Goal: Task Accomplishment & Management: Use online tool/utility

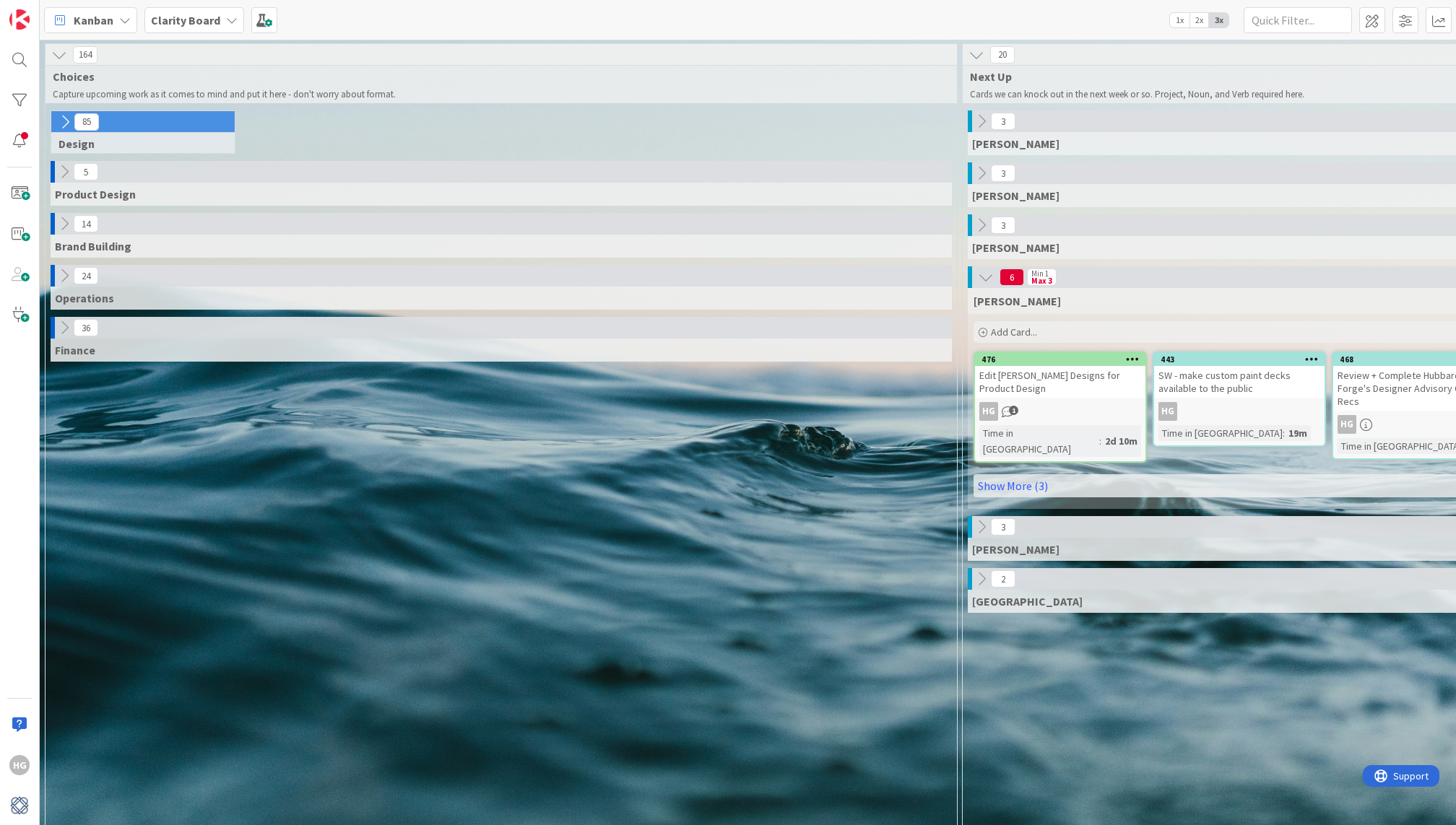
scroll to position [446, 1366]
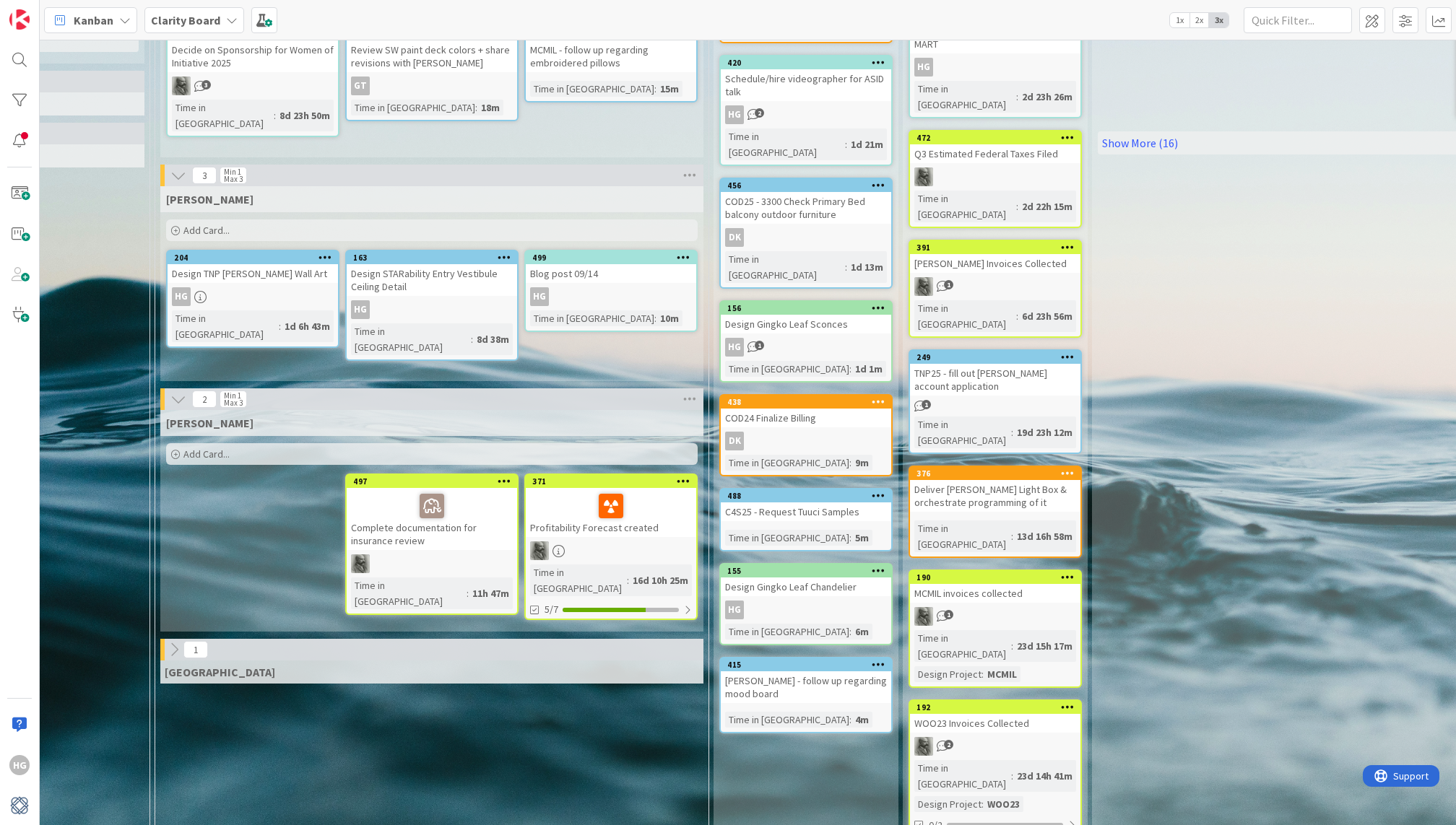
click at [433, 234] on div "Add Card..." at bounding box center [432, 230] width 532 height 22
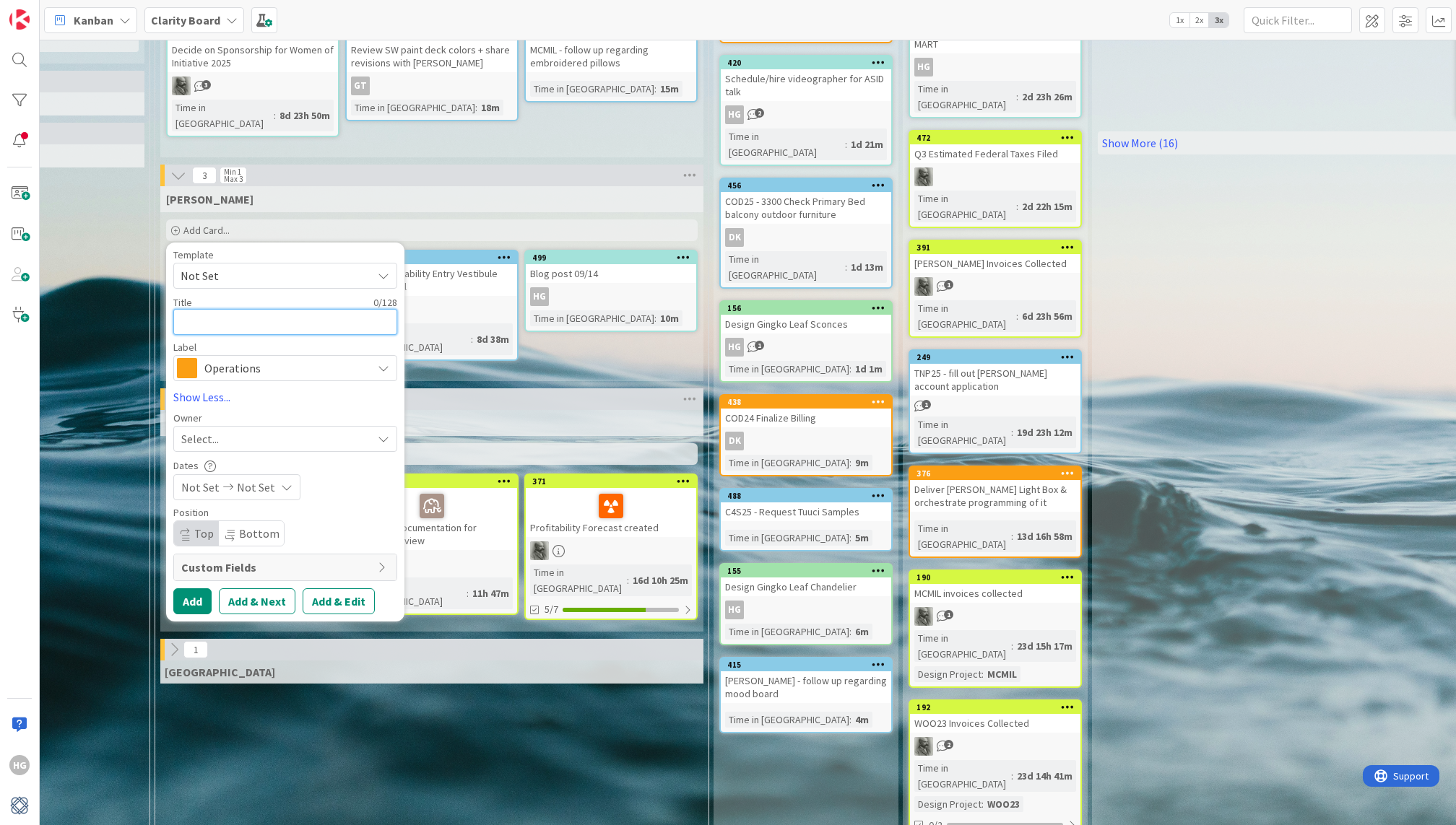
type textarea "P"
type textarea "x"
type textarea "Po"
type textarea "x"
type textarea "Pos"
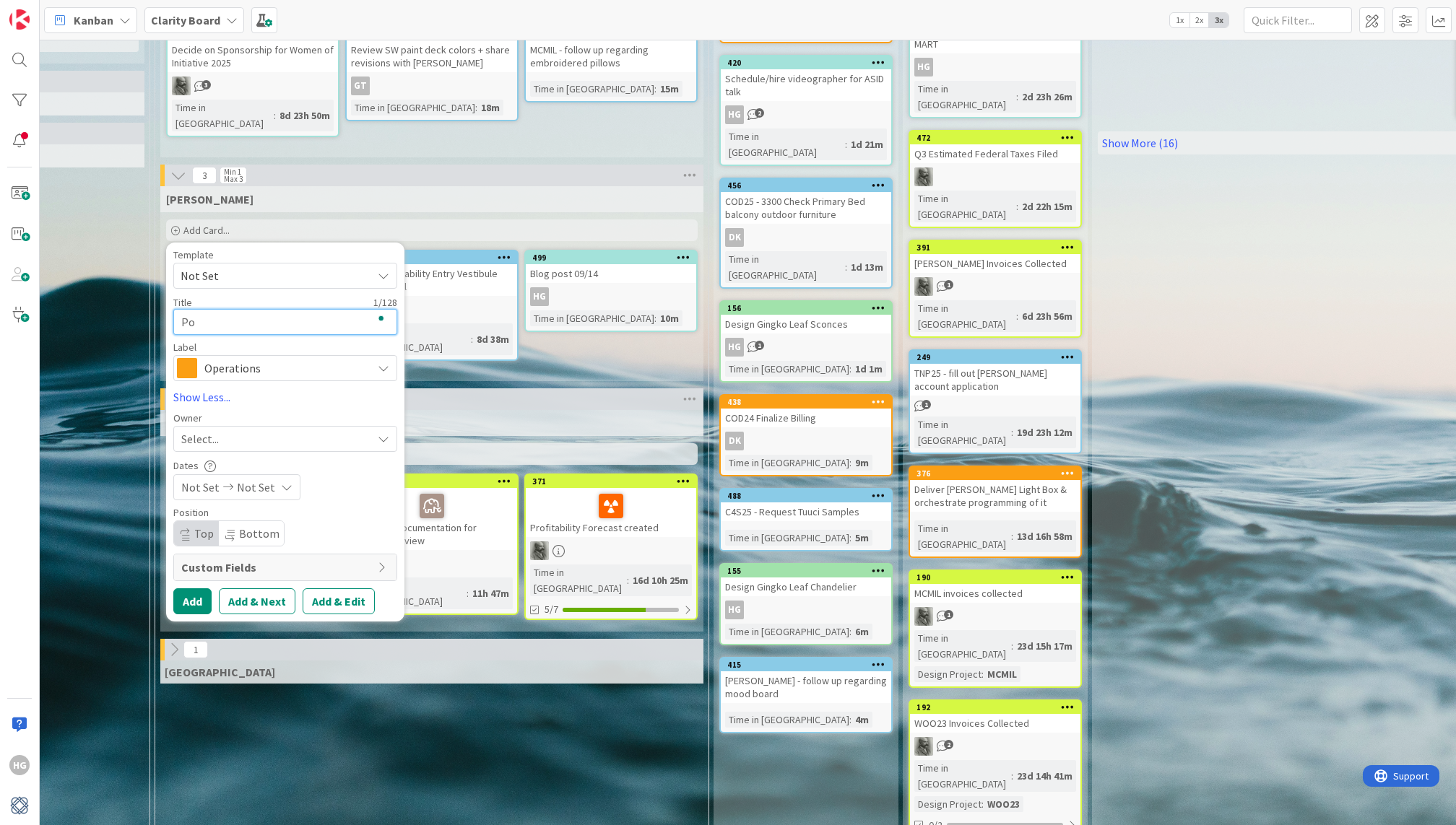
type textarea "x"
type textarea "Posr"
type textarea "x"
type textarea "Posr"
type textarea "x"
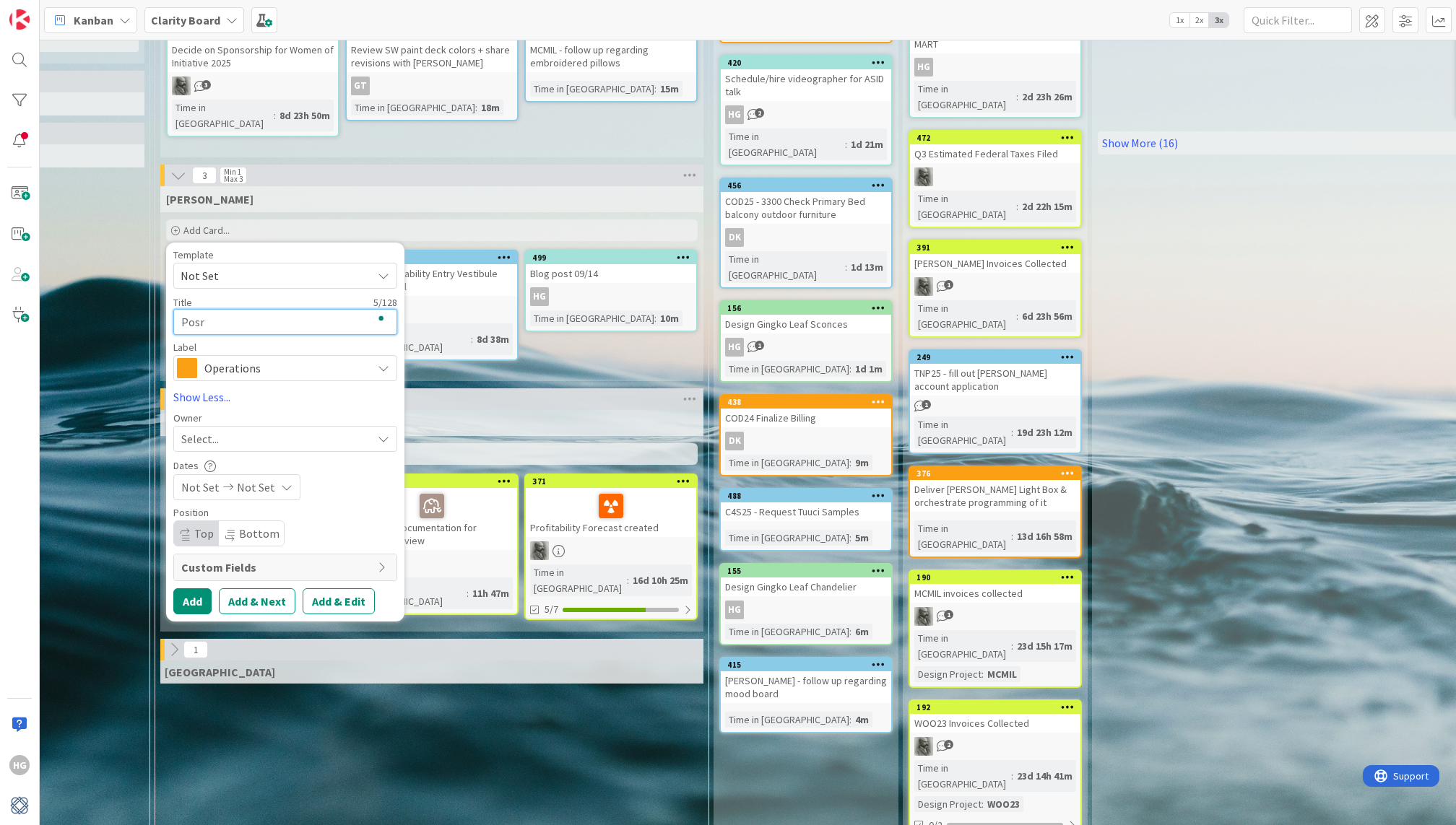
type textarea "Posr"
type textarea "x"
type textarea "Pos"
type textarea "x"
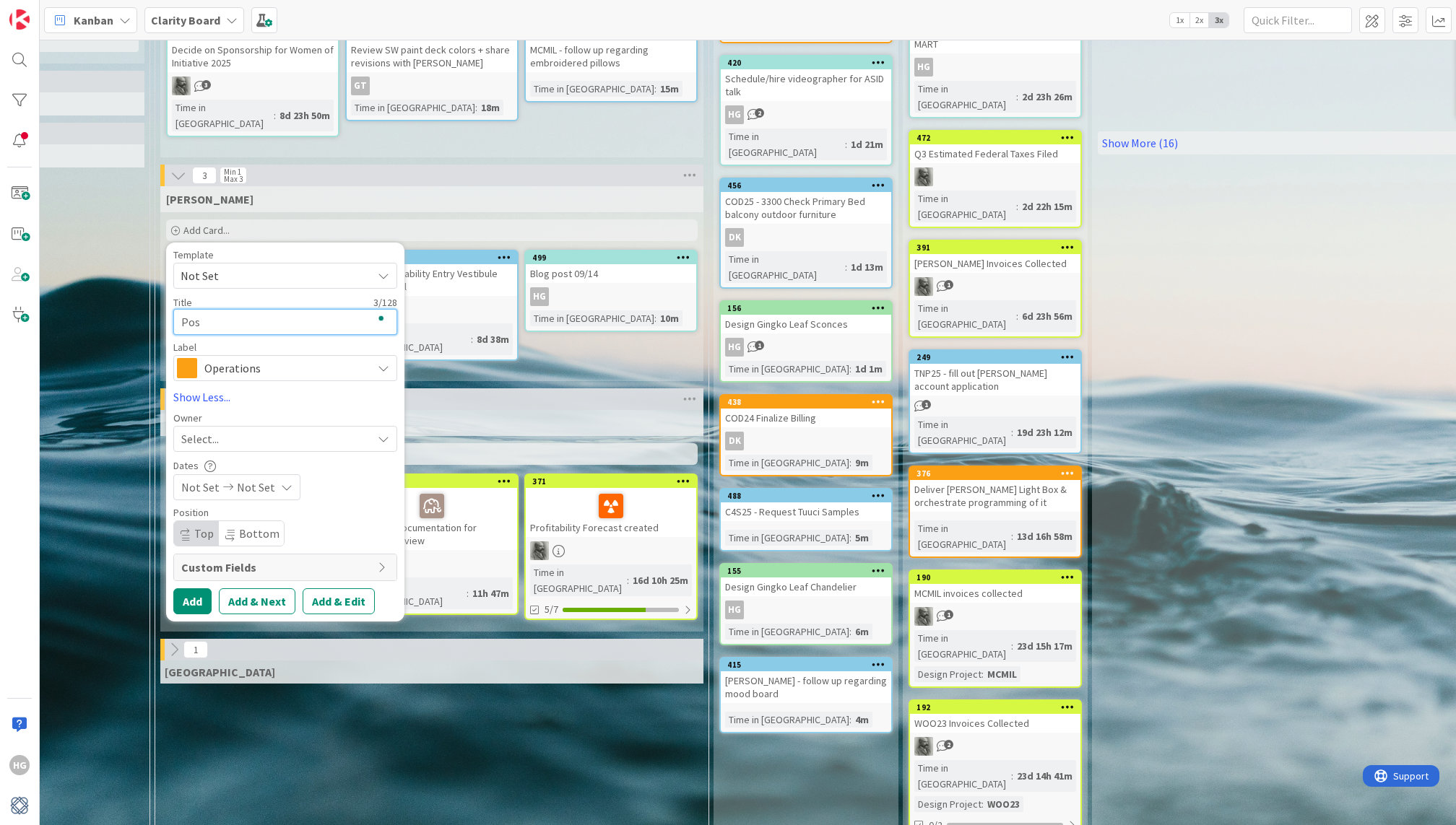
type textarea "Post"
type textarea "x"
type textarea "Post"
type textarea "x"
type textarea "Post a"
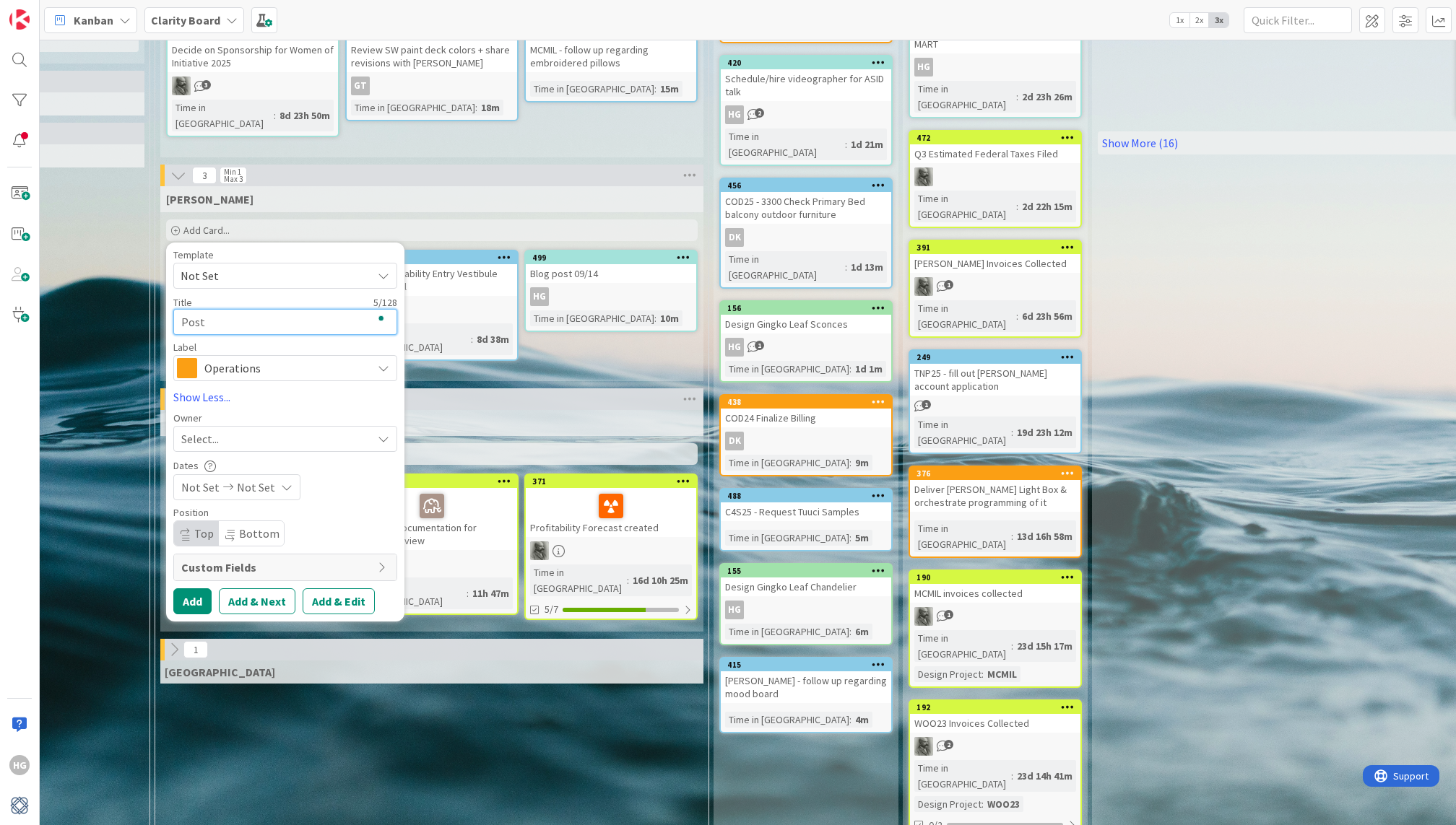
type textarea "x"
type textarea "Post ab"
type textarea "x"
type textarea "Post abo"
type textarea "x"
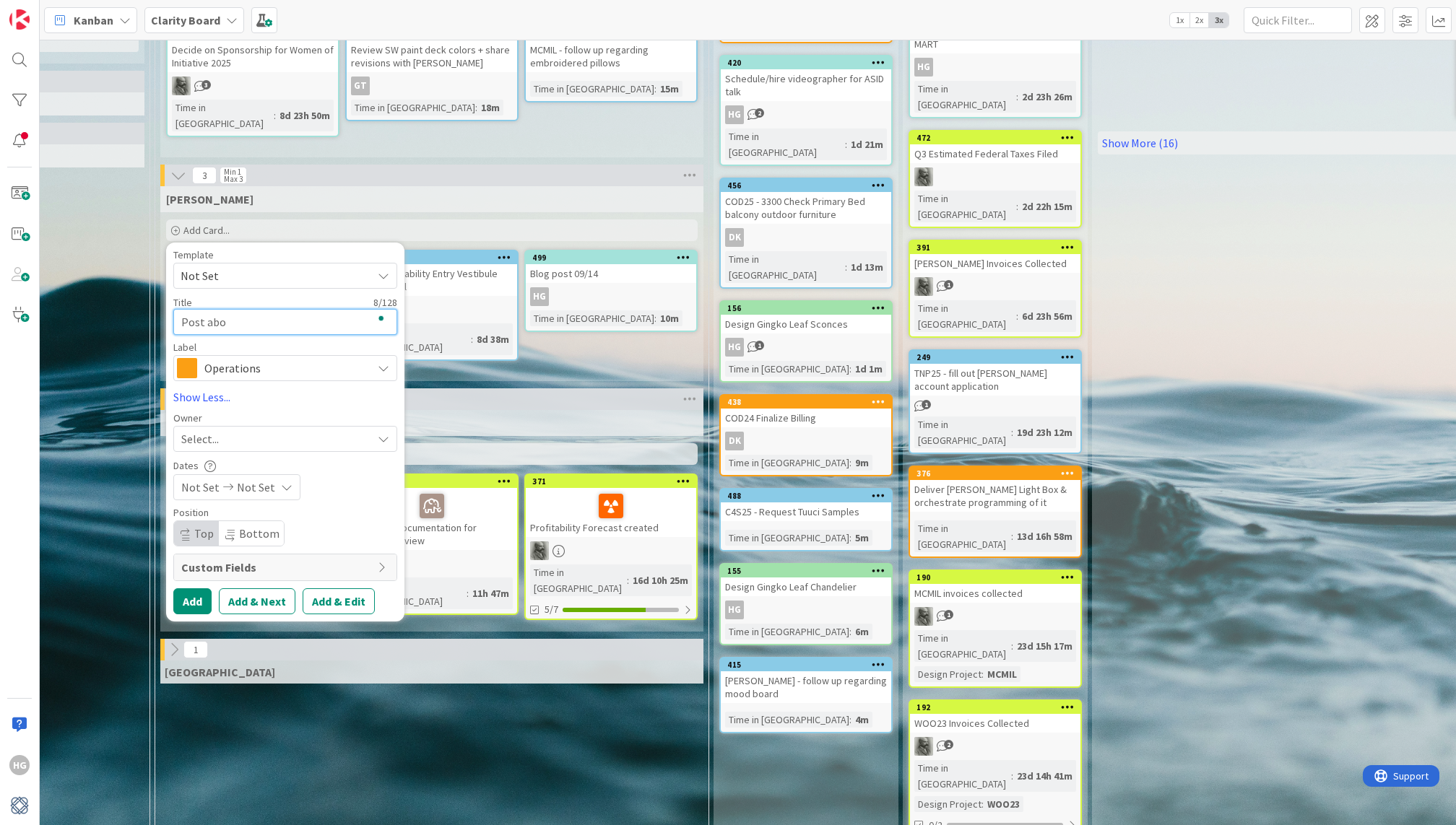
type textarea "Post abot"
type textarea "x"
type textarea "Post abot"
type textarea "x"
type textarea "Post abot A"
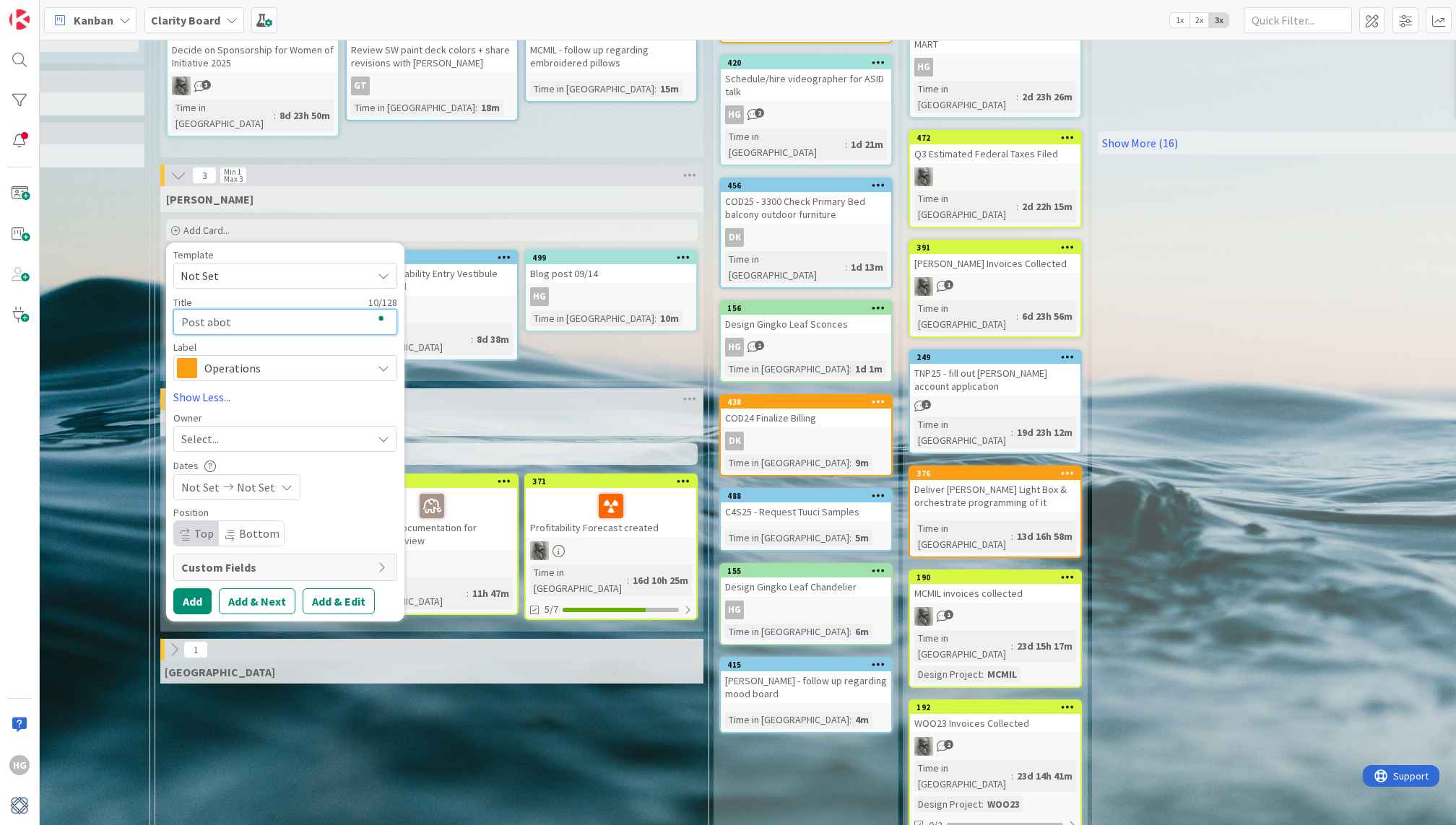
type textarea "x"
type textarea "Post abot AS"
type textarea "x"
type textarea "Post abot ASI"
type textarea "x"
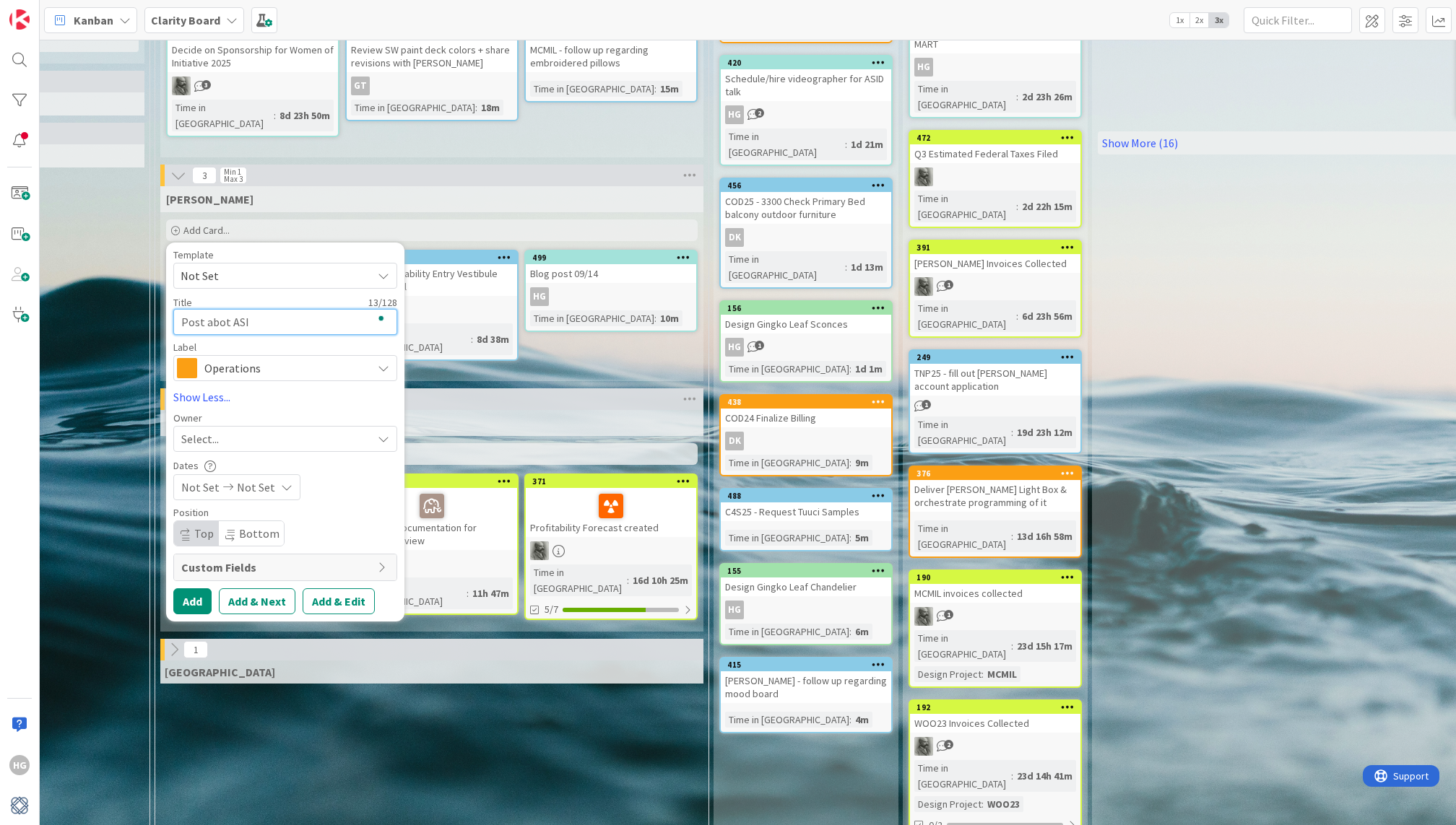
type textarea "Post abot ASID"
type textarea "x"
type textarea "Post abot ASID"
type textarea "x"
type textarea "Post abot ASID t"
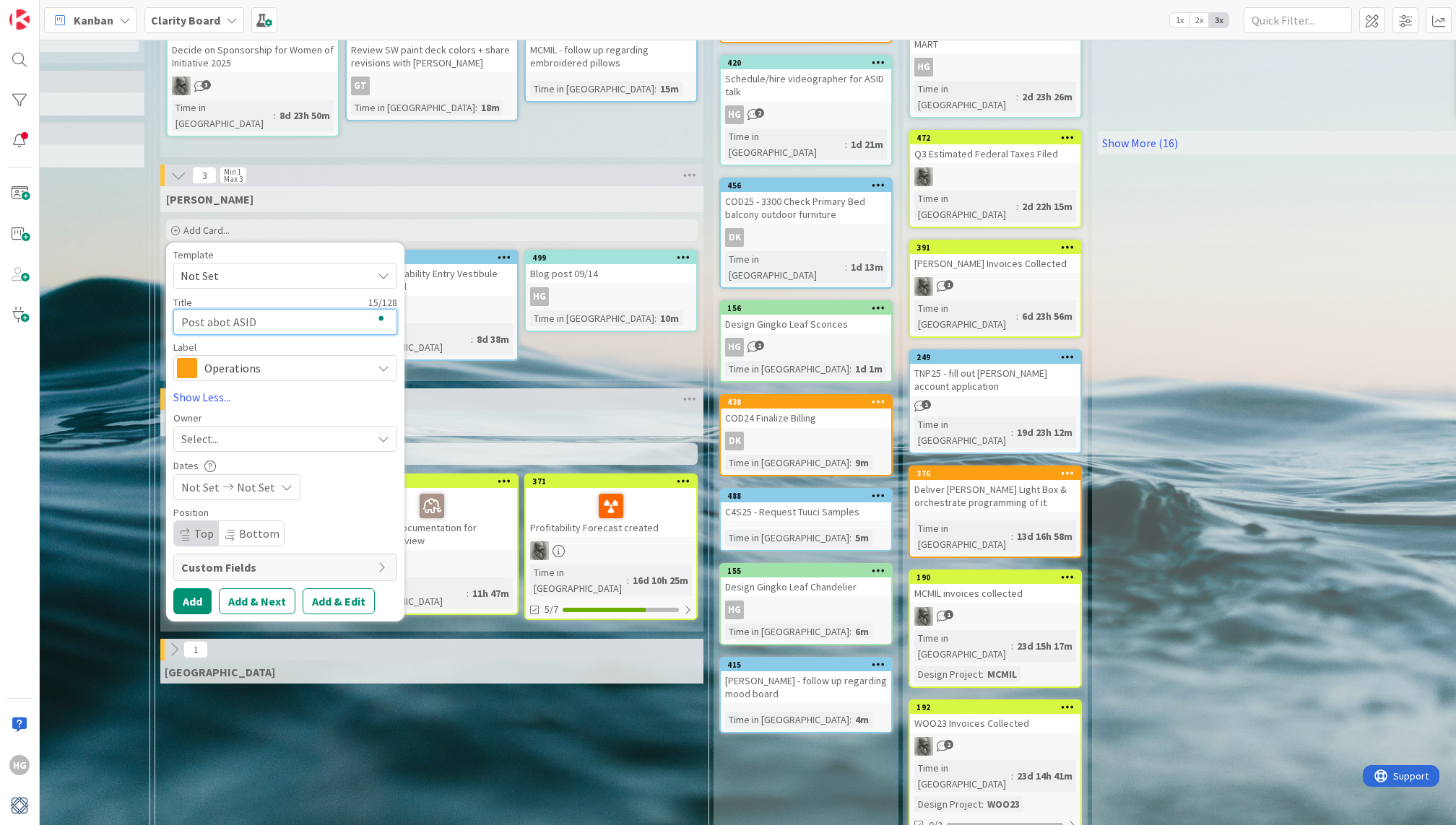
type textarea "x"
type textarea "Post abot ASID ta"
type textarea "x"
type textarea "Post abot ASID tal"
type textarea "x"
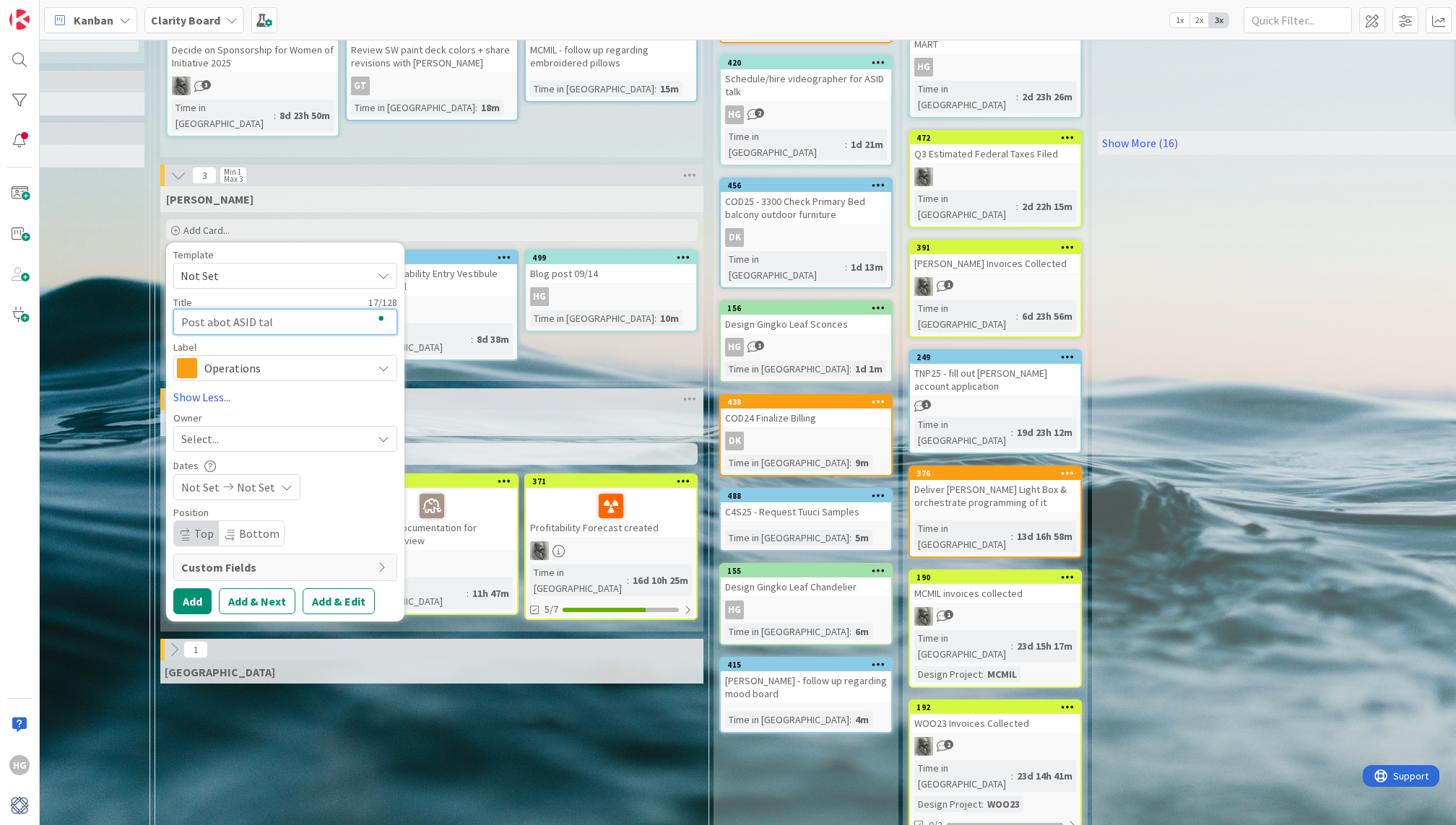
type textarea "Post abot ASID talk"
type textarea "x"
type textarea "Post abot ASID talk"
click at [231, 369] on span "Operations" at bounding box center [284, 368] width 160 height 20
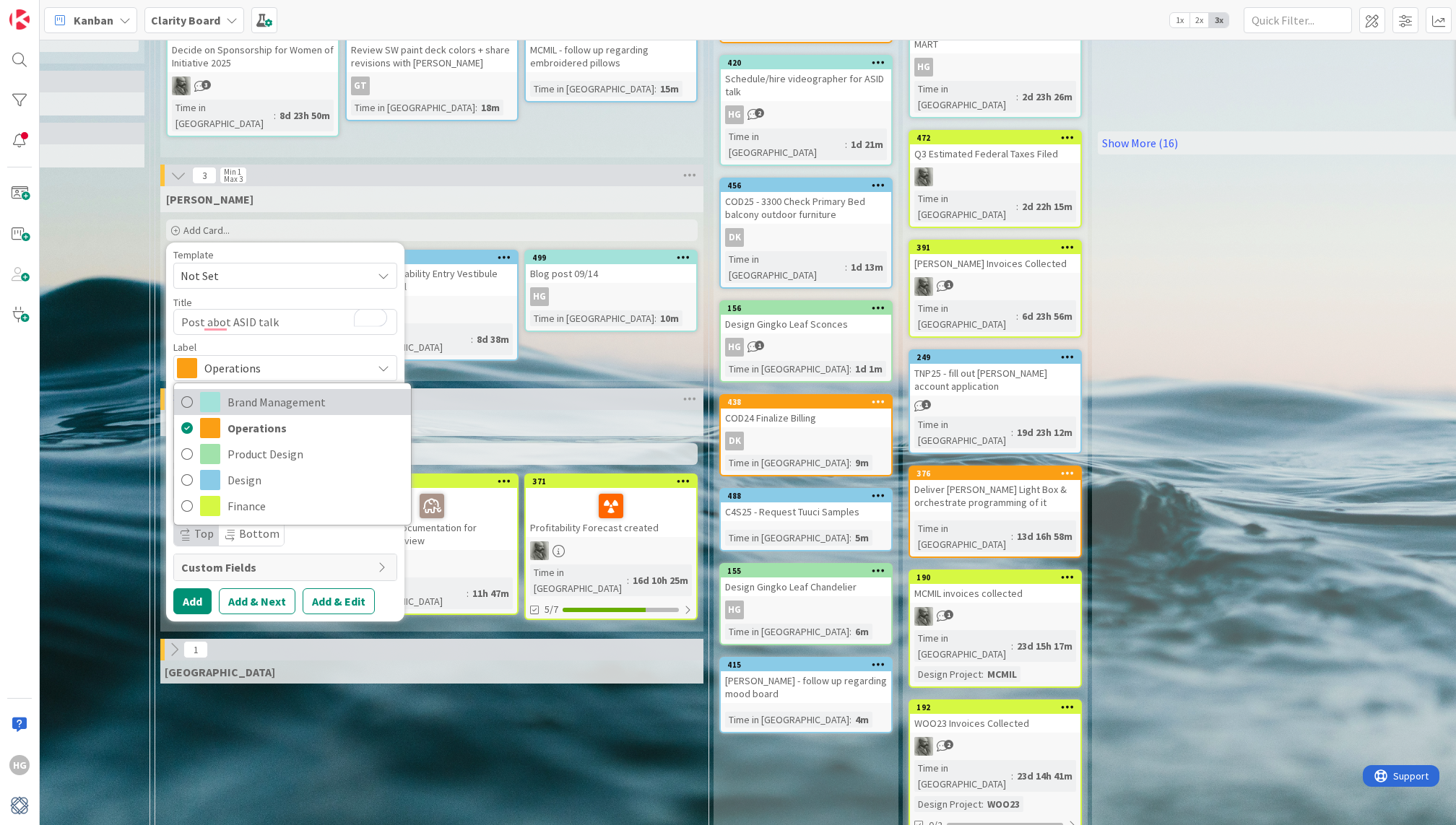
click at [248, 396] on span "Brand Management" at bounding box center [315, 402] width 176 height 22
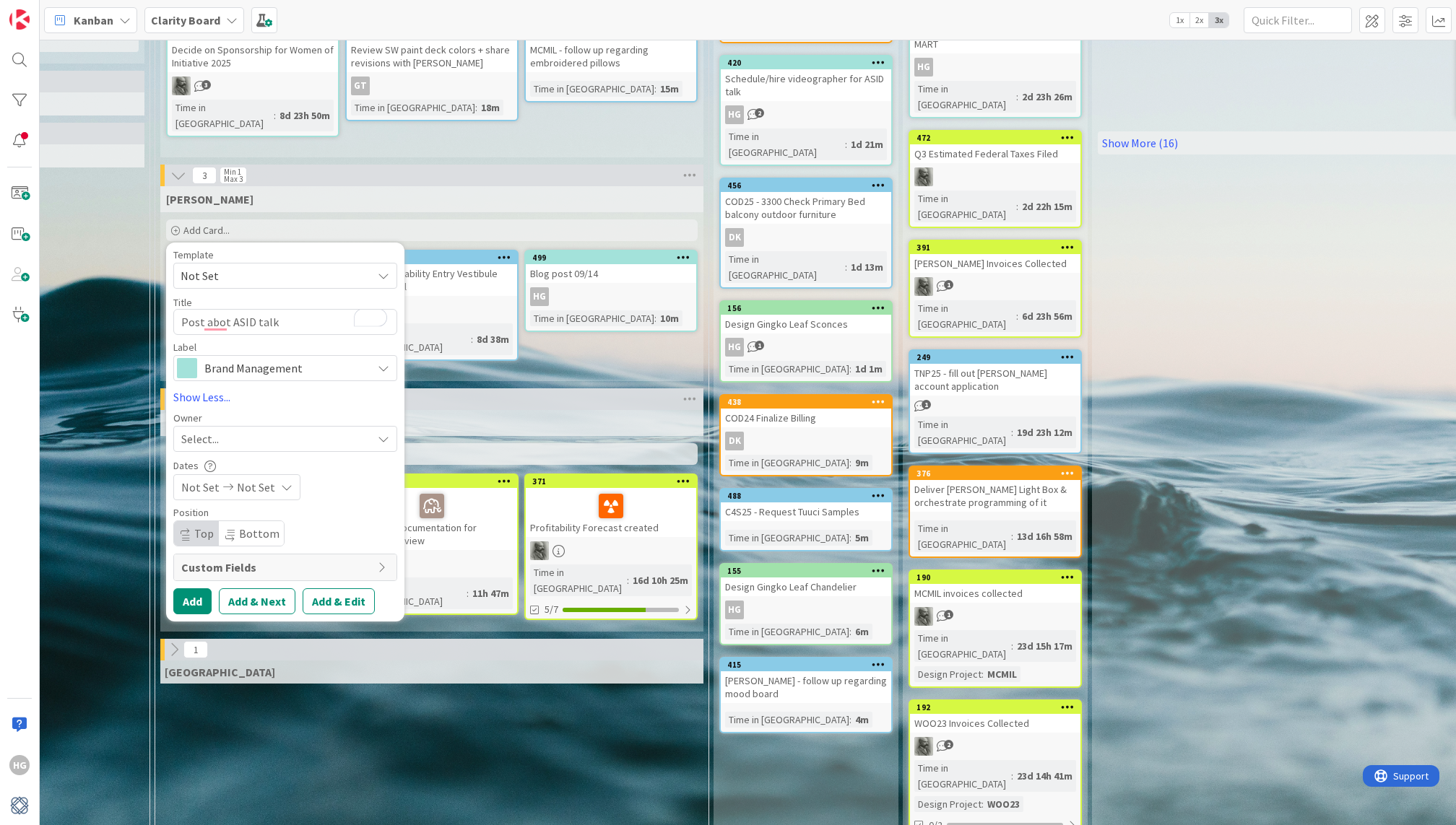
click at [199, 430] on span "Select..." at bounding box center [200, 439] width 38 height 17
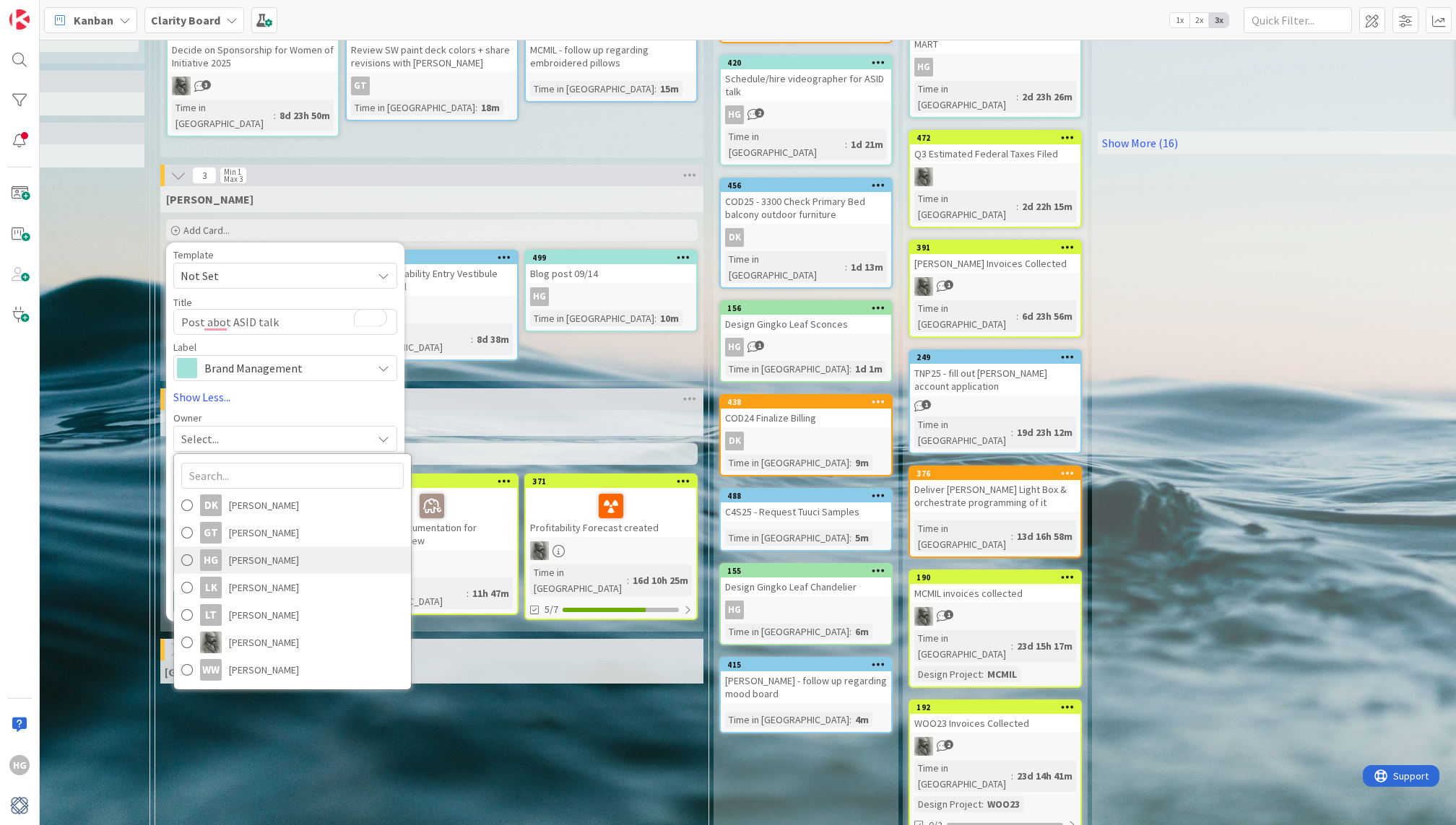
click at [188, 558] on span at bounding box center [187, 560] width 12 height 22
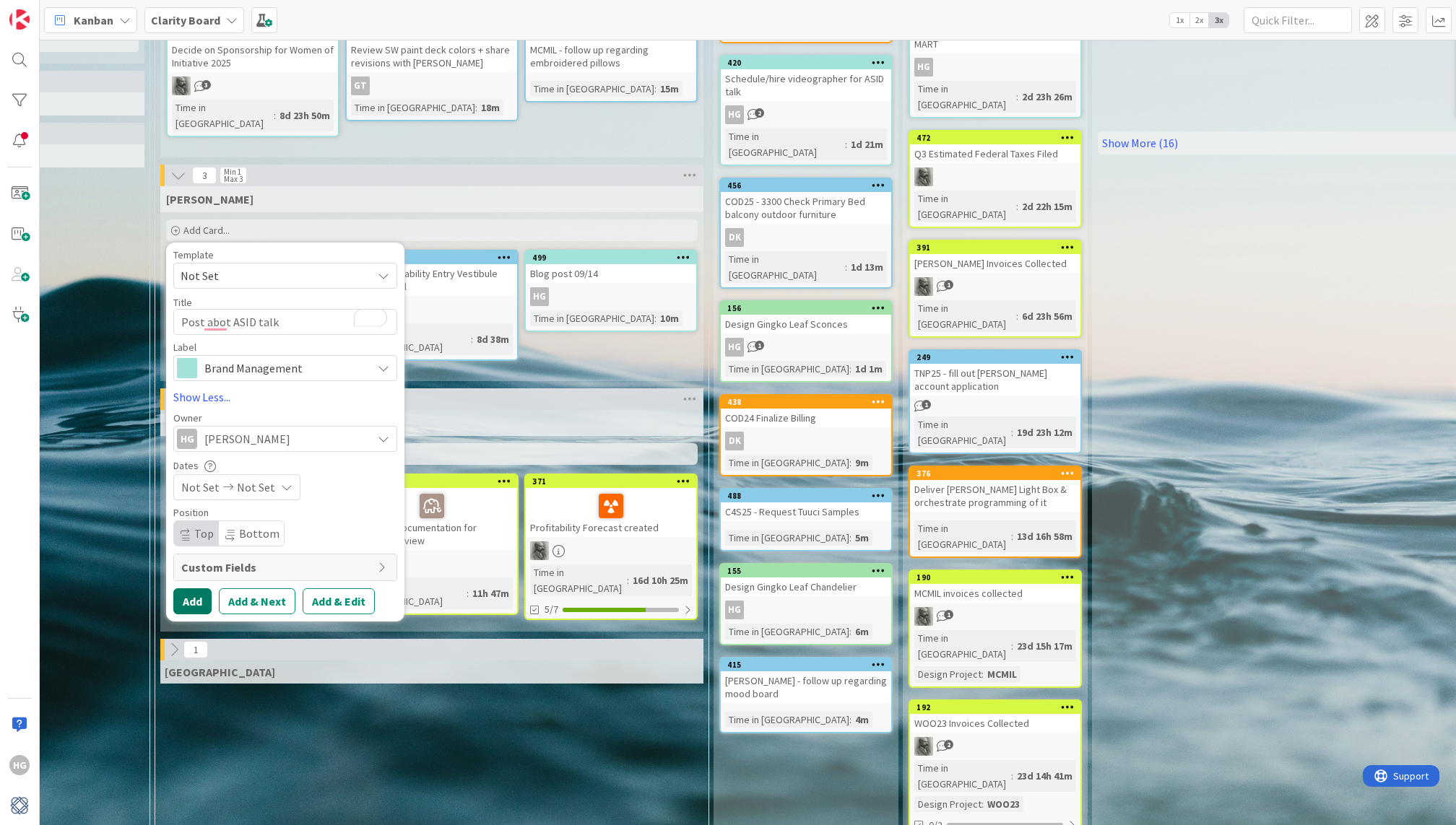
click at [190, 606] on button "Add" at bounding box center [192, 602] width 39 height 26
type textarea "x"
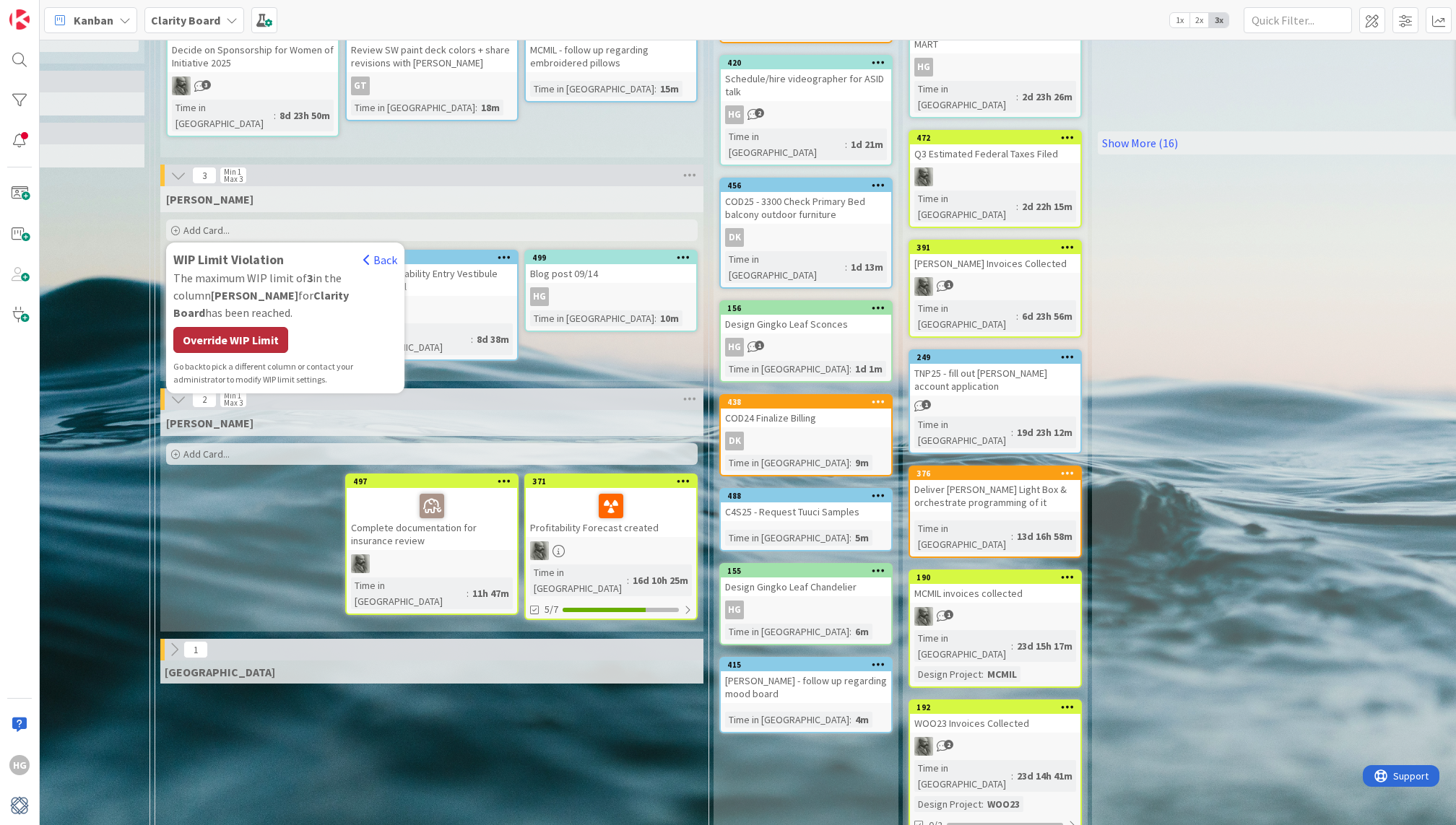
click at [248, 327] on div "Override WIP Limit" at bounding box center [230, 340] width 115 height 26
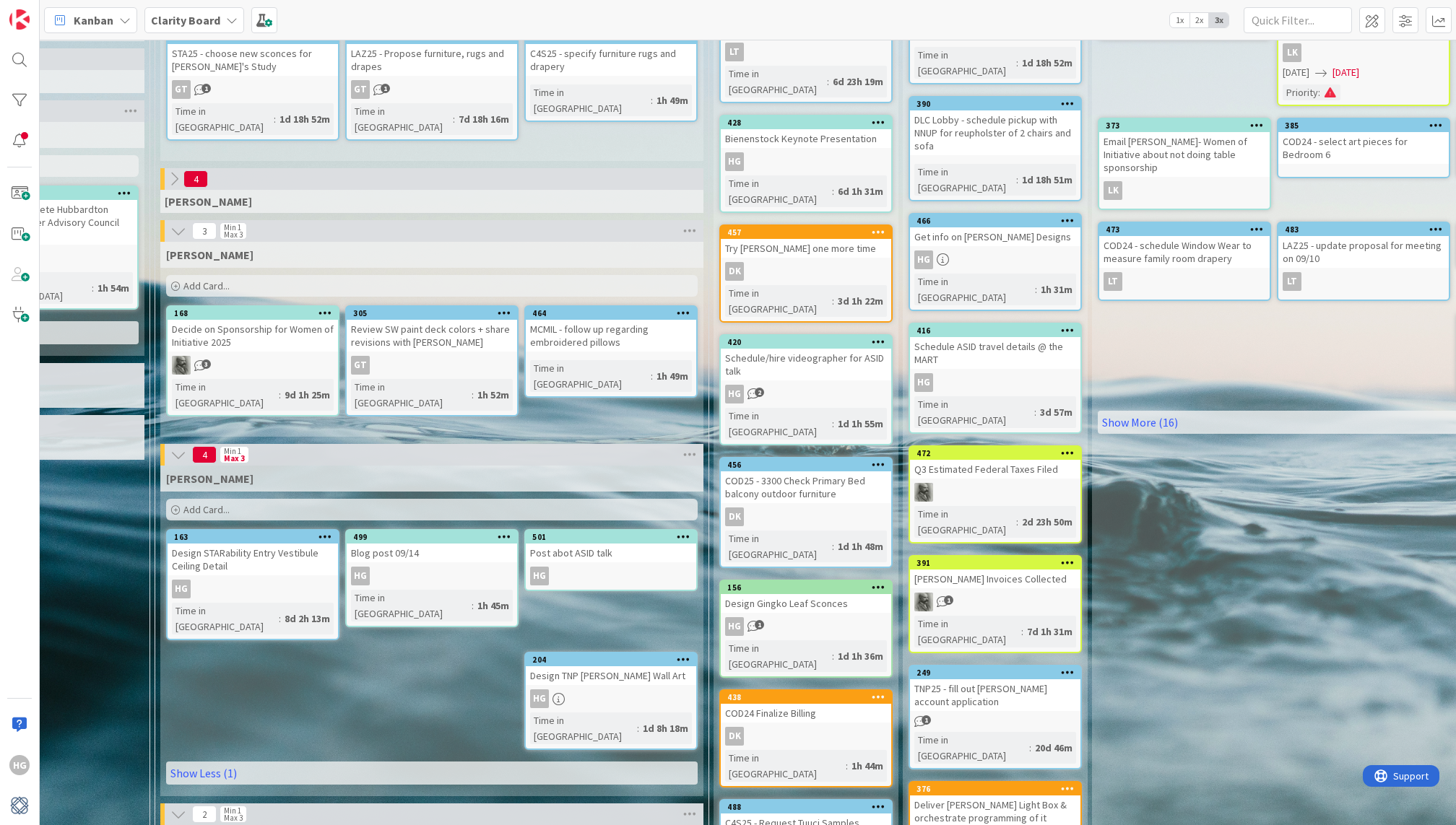
scroll to position [111, 0]
